Goal: Find specific page/section: Find specific page/section

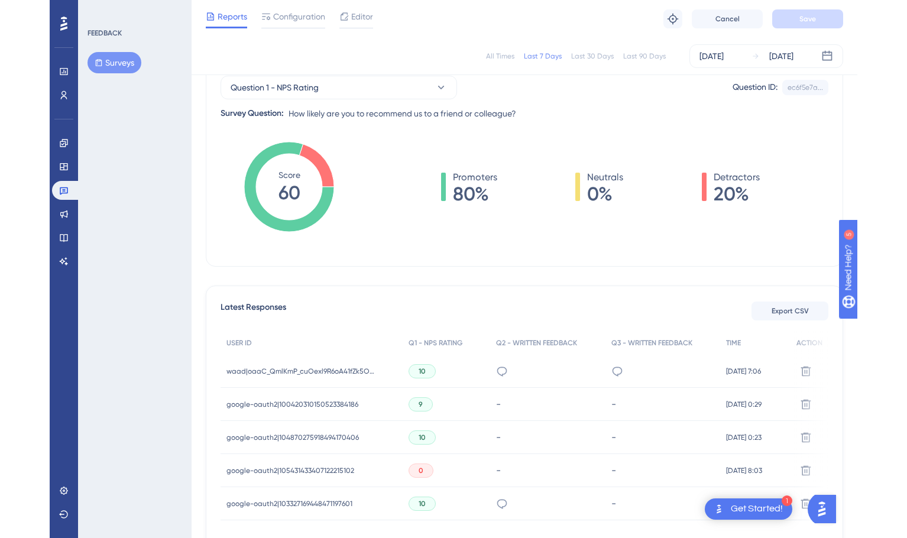
scroll to position [124, 0]
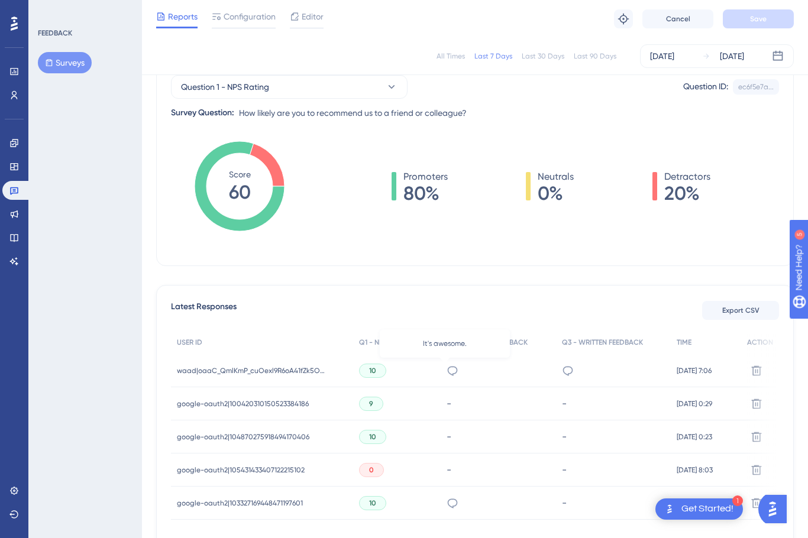
click at [446, 373] on icon at bounding box center [452, 371] width 12 height 12
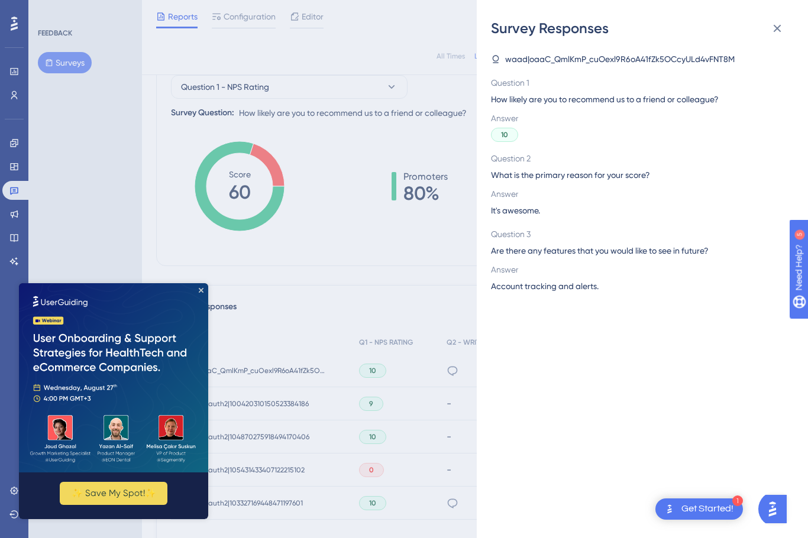
click at [377, 315] on div "Survey Responses waad|oaaC_QmlKmP_cuOexl9R6oA41fZk5OCcyULd4vFNT8M Question 1 Ho…" at bounding box center [404, 269] width 808 height 538
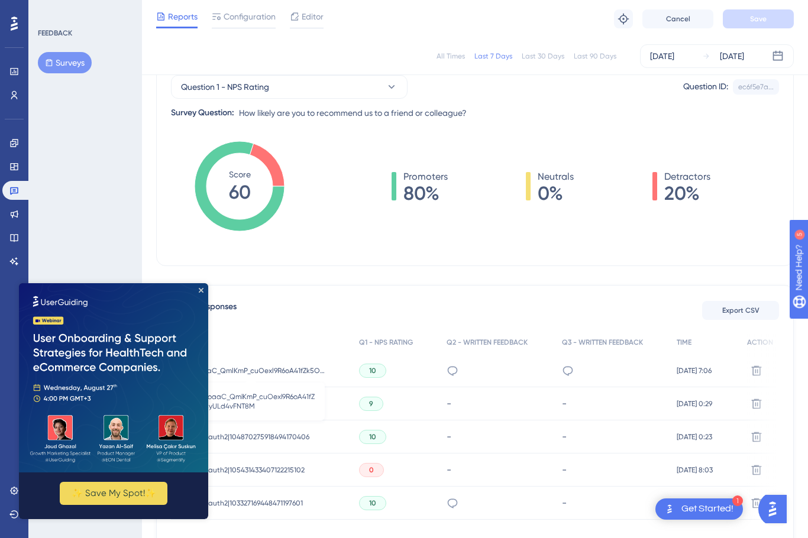
click at [284, 371] on span "waad|oaaC_QmlKmP_cuOexl9R6oA41fZk5OCcyULd4vFNT8M" at bounding box center [251, 370] width 148 height 9
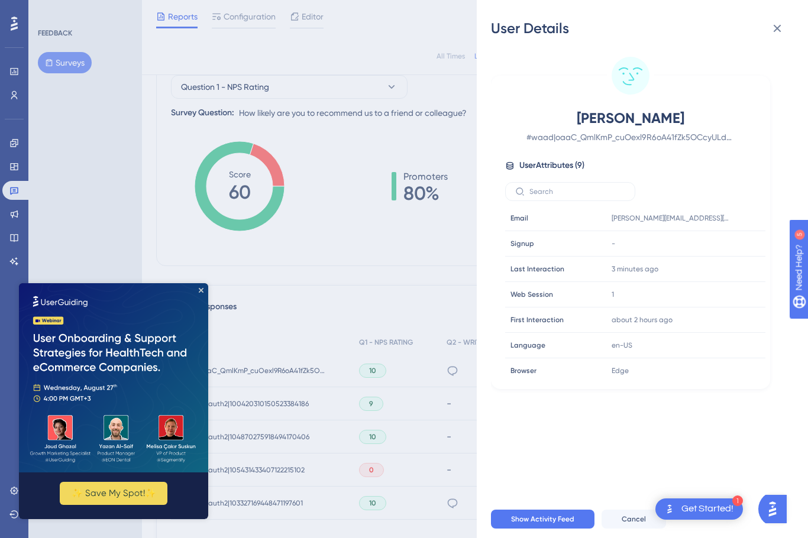
click at [200, 287] on img at bounding box center [113, 377] width 189 height 189
click at [778, 28] on icon at bounding box center [777, 28] width 14 height 14
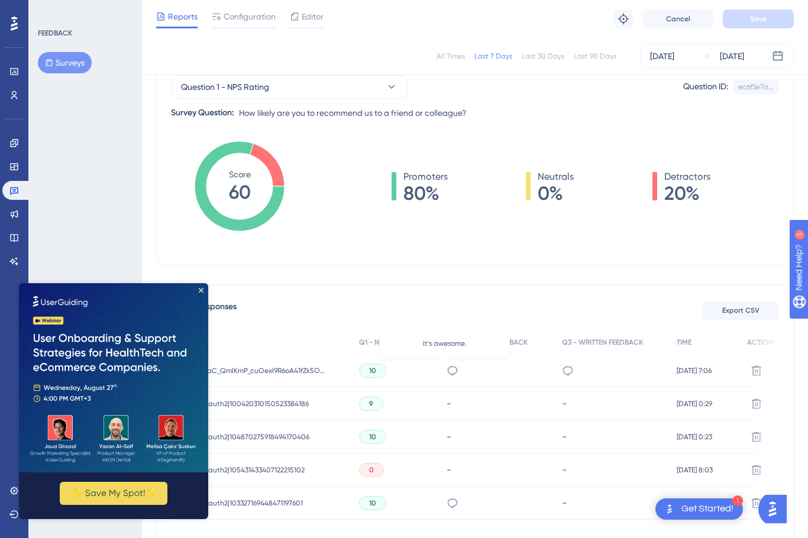
click at [446, 371] on icon at bounding box center [452, 371] width 12 height 12
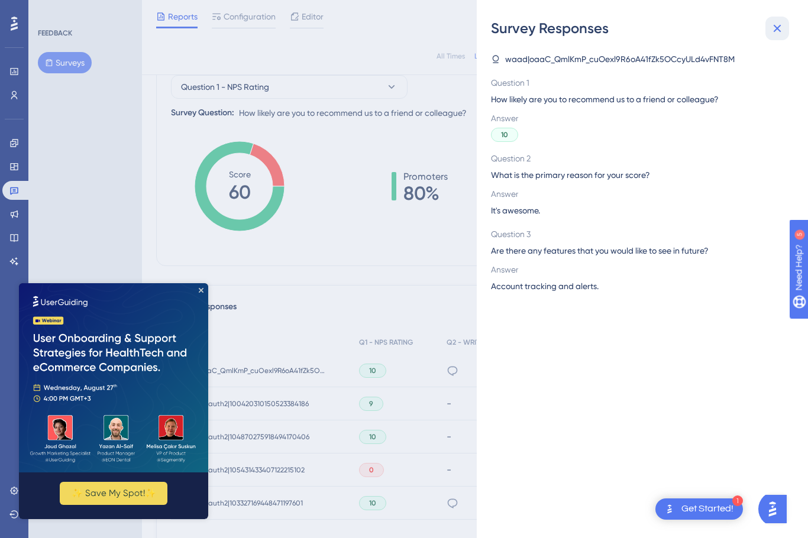
click at [778, 26] on icon at bounding box center [778, 29] width 8 height 8
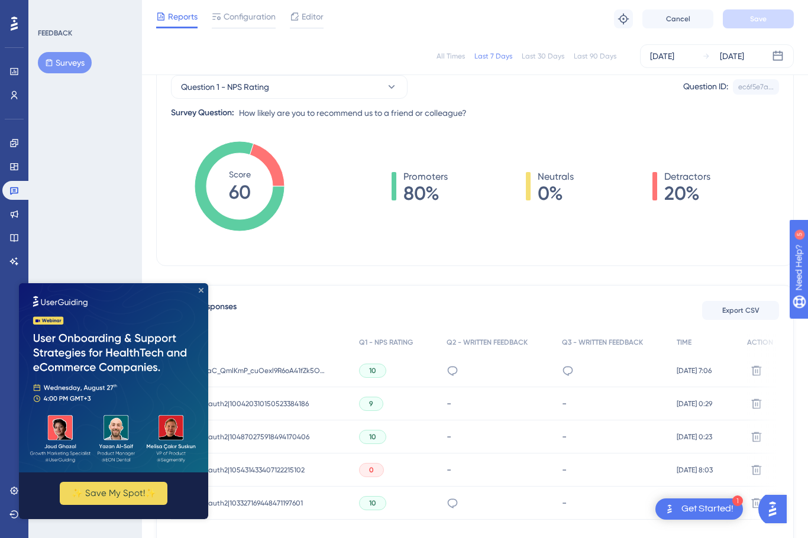
click at [199, 290] on icon "Close Preview" at bounding box center [201, 290] width 5 height 5
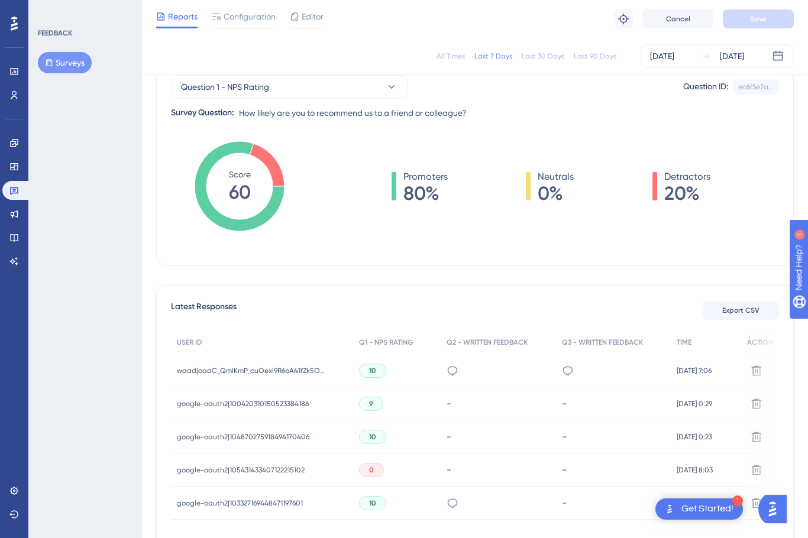
click at [263, 401] on span "google-oauth2|100420310150523384186" at bounding box center [243, 403] width 132 height 9
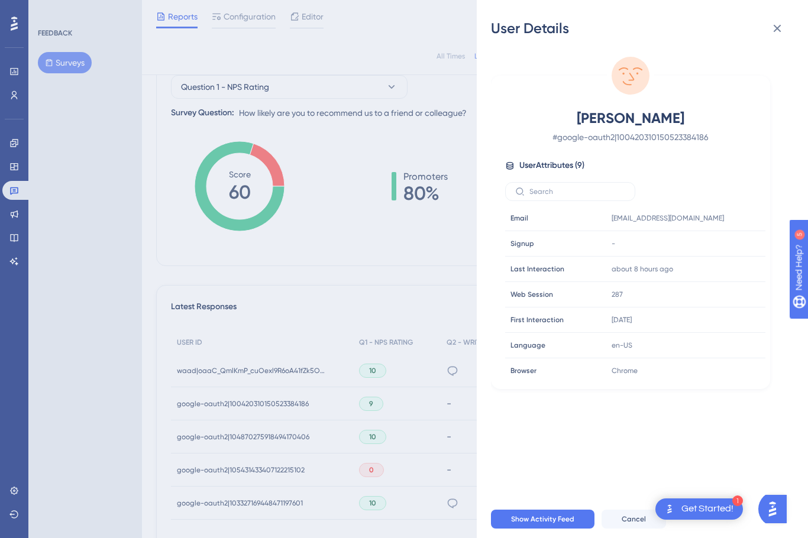
click at [309, 287] on div "User Details [PERSON_NAME] # google-oauth2|100420310150523384186 User Attribute…" at bounding box center [404, 269] width 808 height 538
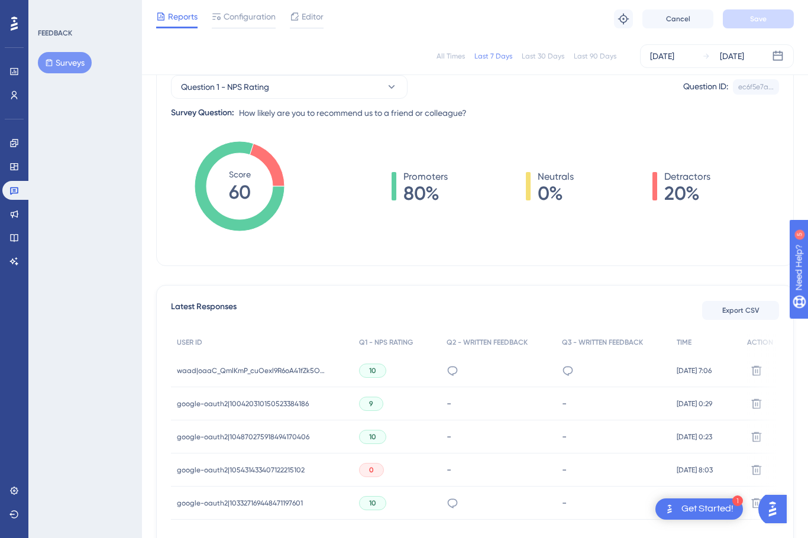
click at [265, 433] on span "google-oauth2|104870275918494170406" at bounding box center [243, 436] width 132 height 9
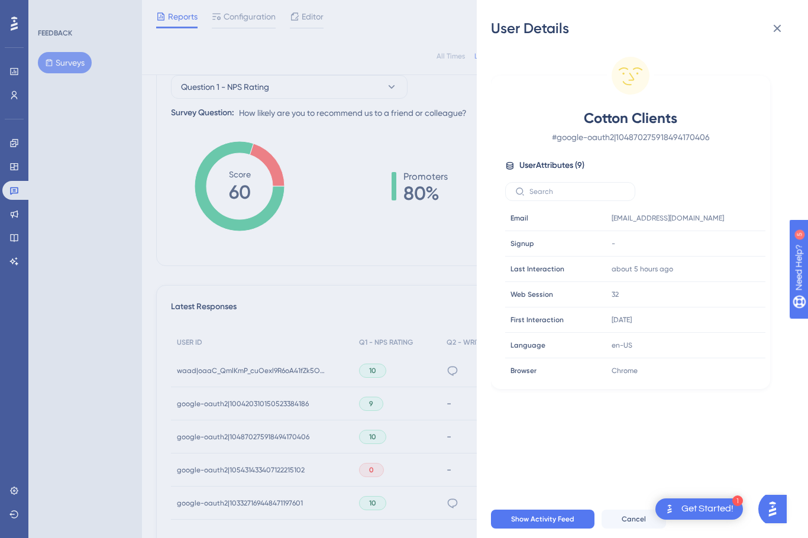
click at [321, 254] on div "User Details Cotton Clients # google-oauth2|104870275918494170406 User Attribut…" at bounding box center [404, 269] width 808 height 538
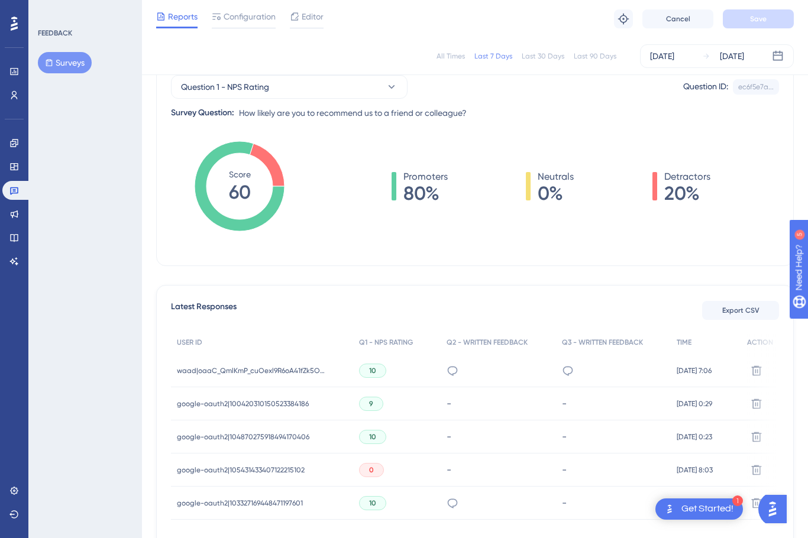
click at [452, 53] on div "All Times" at bounding box center [450, 55] width 28 height 9
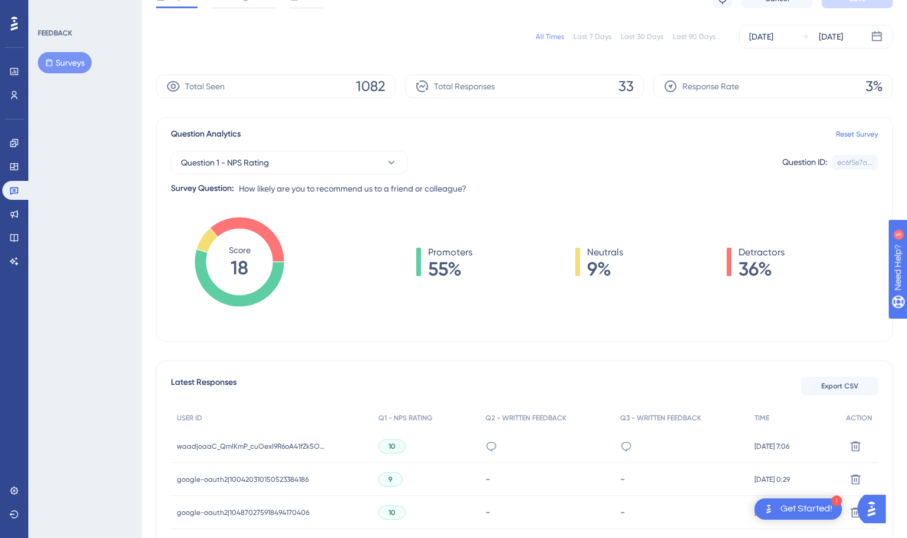
scroll to position [0, 0]
